Goal: Transaction & Acquisition: Purchase product/service

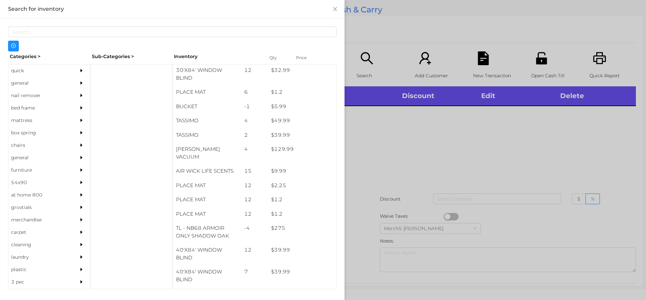
scroll to position [772, 0]
click at [385, 137] on div at bounding box center [323, 150] width 646 height 300
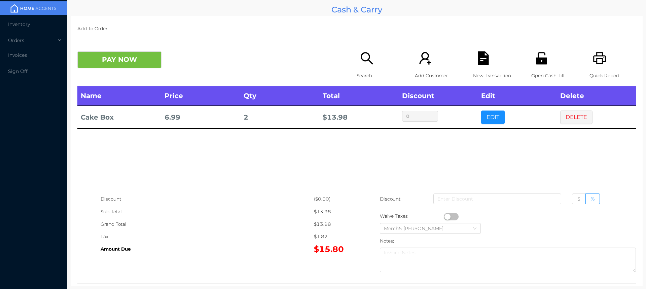
click at [365, 55] on icon "icon: search" at bounding box center [367, 58] width 14 height 14
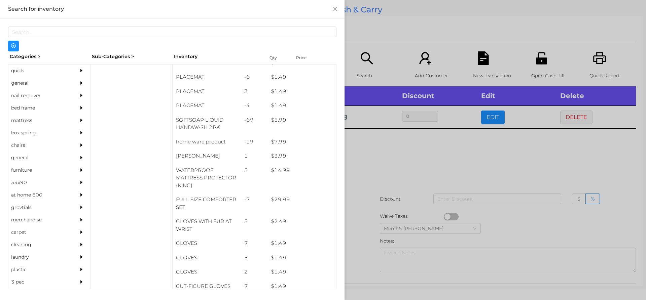
scroll to position [81, 0]
click at [22, 81] on div "general" at bounding box center [38, 83] width 61 height 12
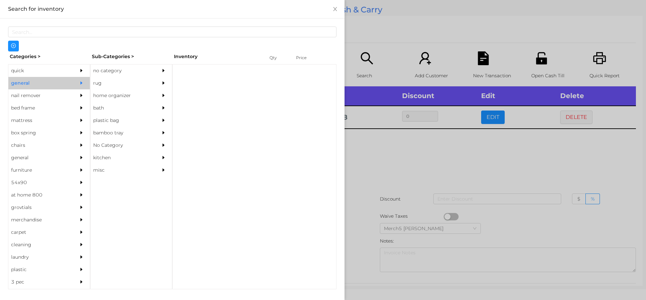
scroll to position [0, 0]
click at [102, 66] on div "no category" at bounding box center [120, 71] width 61 height 12
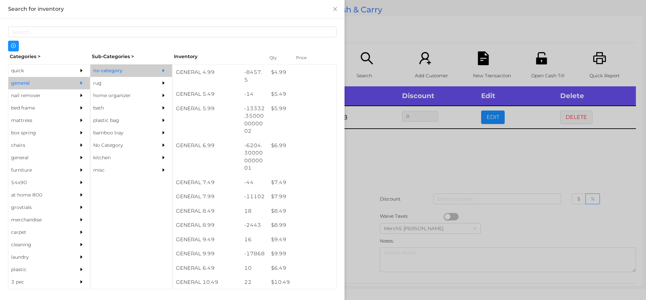
scroll to position [229, 0]
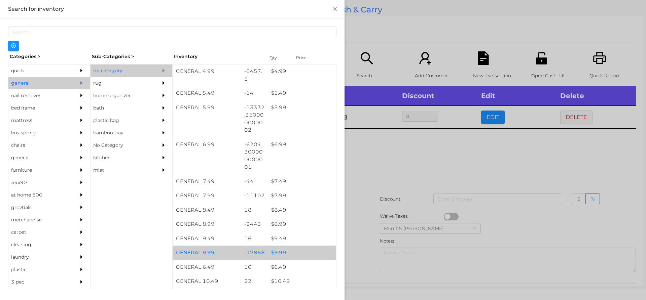
click at [281, 254] on div "$ 9.99" at bounding box center [302, 253] width 68 height 14
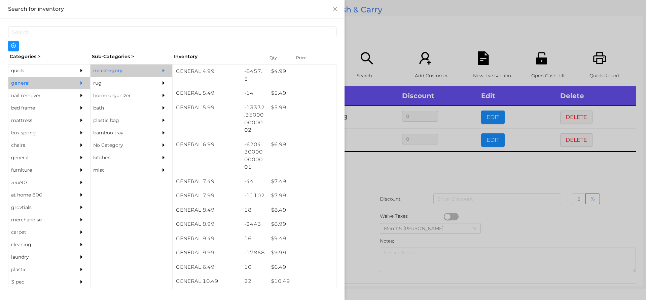
click at [377, 167] on div at bounding box center [323, 150] width 646 height 300
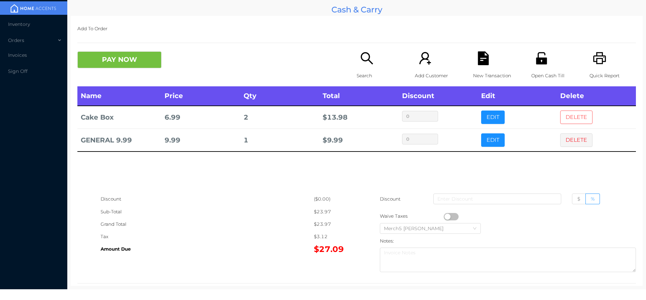
click at [579, 115] on button "DELETE" at bounding box center [576, 117] width 32 height 13
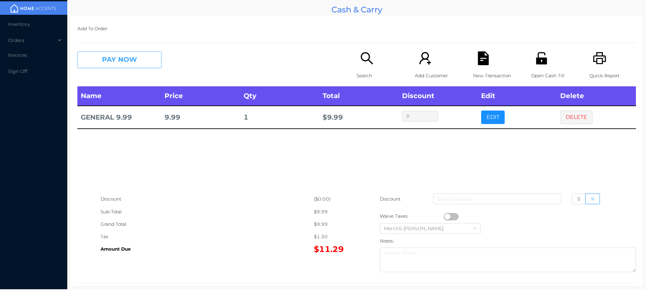
click at [135, 59] on button "PAY NOW" at bounding box center [119, 59] width 84 height 17
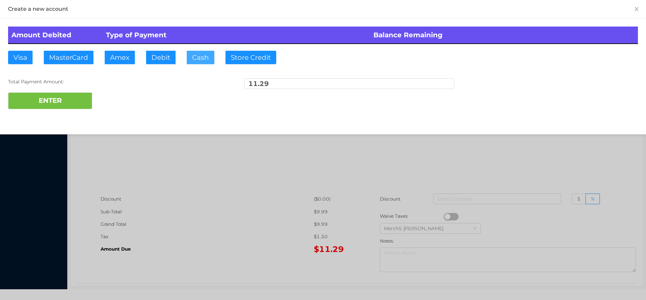
click at [196, 58] on button "Cash" at bounding box center [201, 57] width 28 height 13
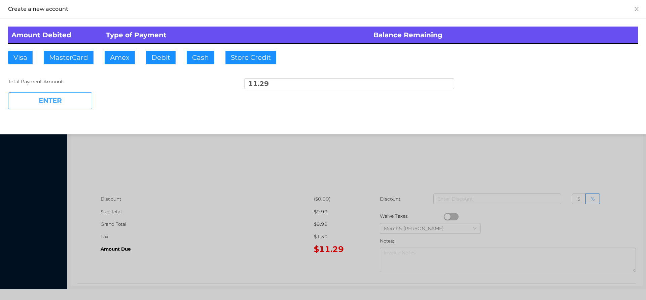
click at [68, 103] on button "ENTER" at bounding box center [50, 100] width 84 height 17
